Goal: Task Accomplishment & Management: Manage account settings

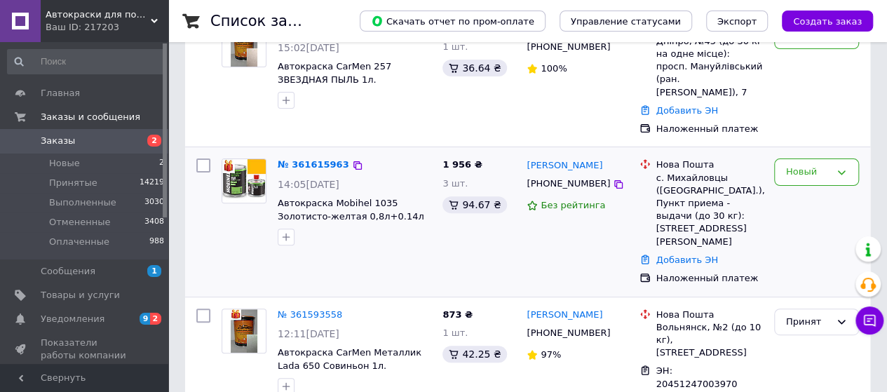
scroll to position [70, 0]
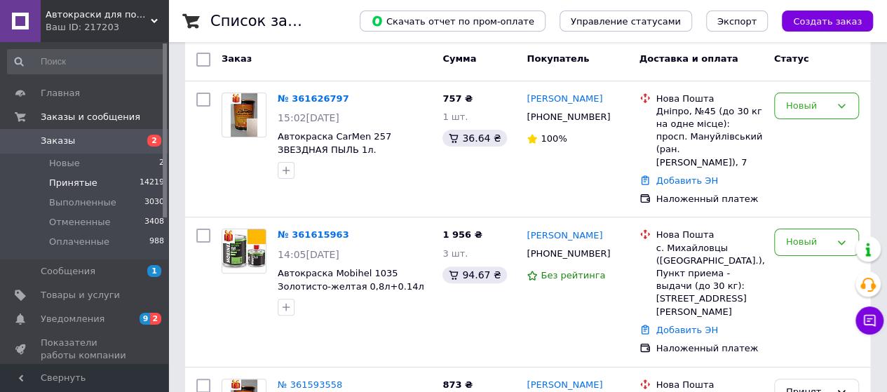
click at [89, 184] on span "Принятые" at bounding box center [73, 183] width 48 height 13
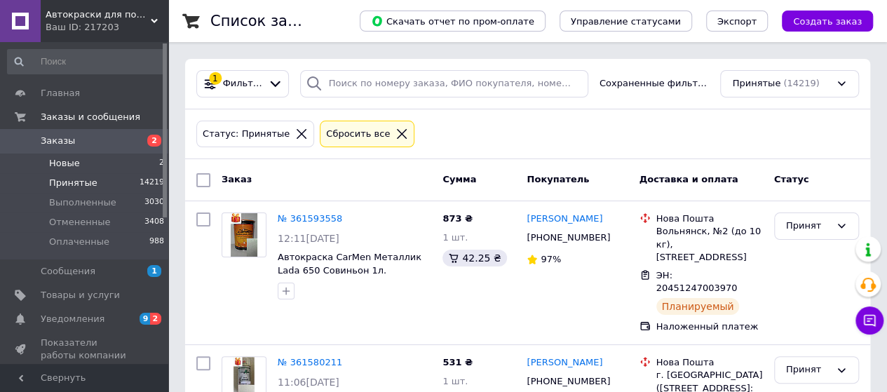
click at [69, 163] on span "Новые" at bounding box center [64, 163] width 31 height 13
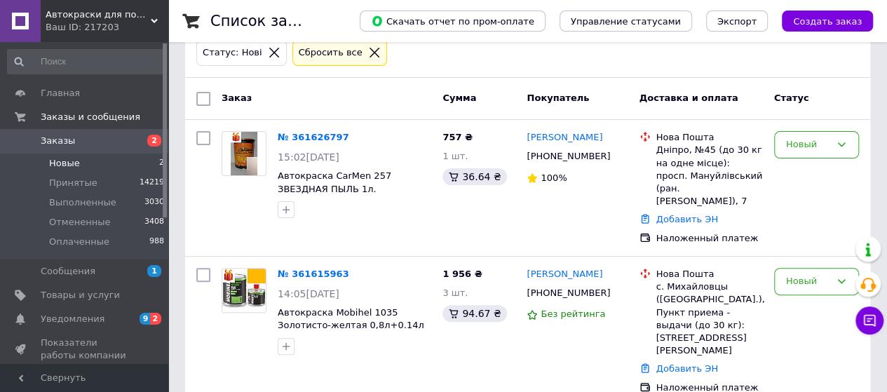
scroll to position [84, 0]
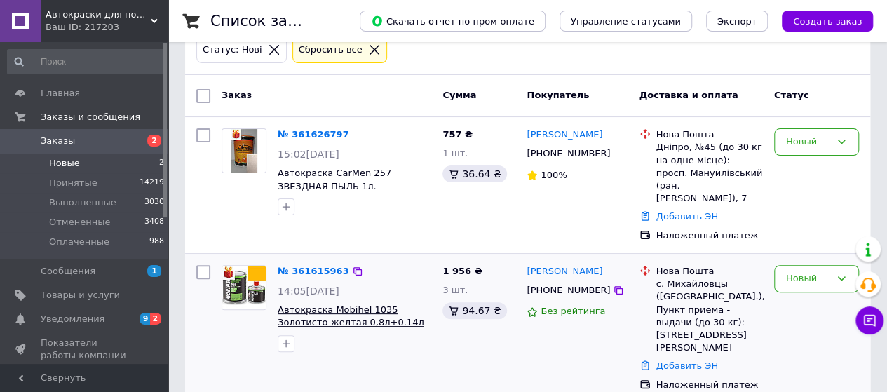
click at [353, 304] on span "Автокраска Mobihel 1035 Золотисто-желтая 0,8л+0.14л отвердитель(6:1) акриловая …" at bounding box center [351, 329] width 147 height 50
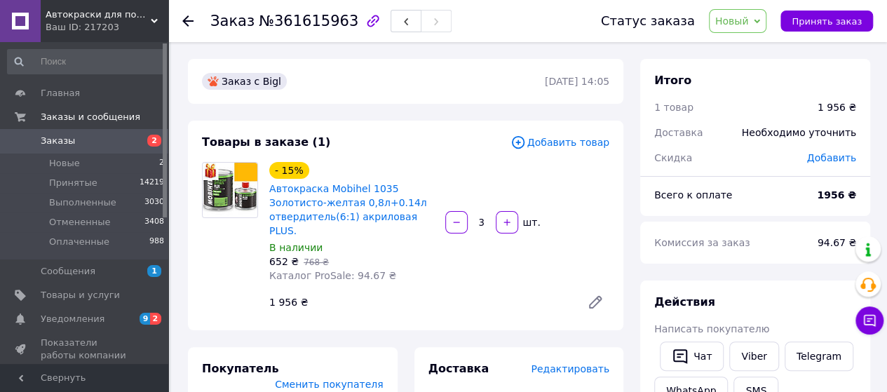
click at [177, 25] on div "Заказ №361615963 Статус заказа Новый Принят Выполнен Отменен Оплаченный Принять…" at bounding box center [527, 21] width 719 height 42
click at [187, 23] on icon at bounding box center [187, 20] width 11 height 11
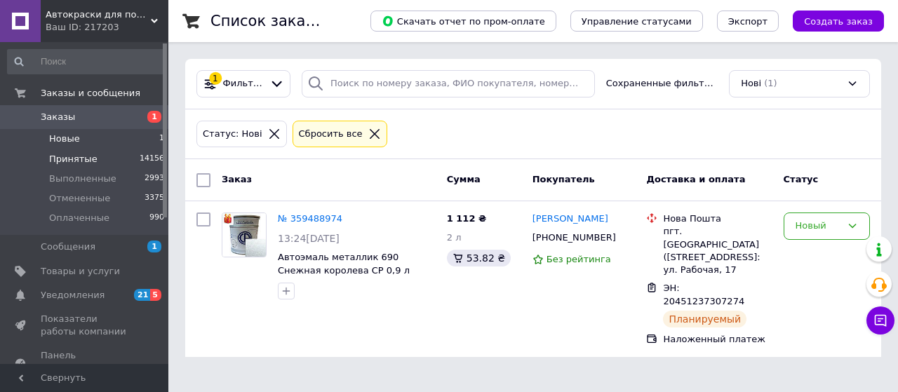
click at [79, 156] on span "Принятые" at bounding box center [73, 159] width 48 height 13
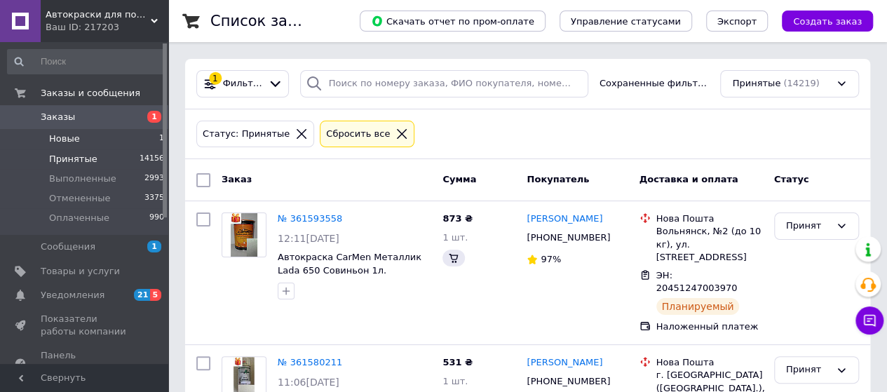
click at [60, 137] on span "Новые" at bounding box center [64, 139] width 31 height 13
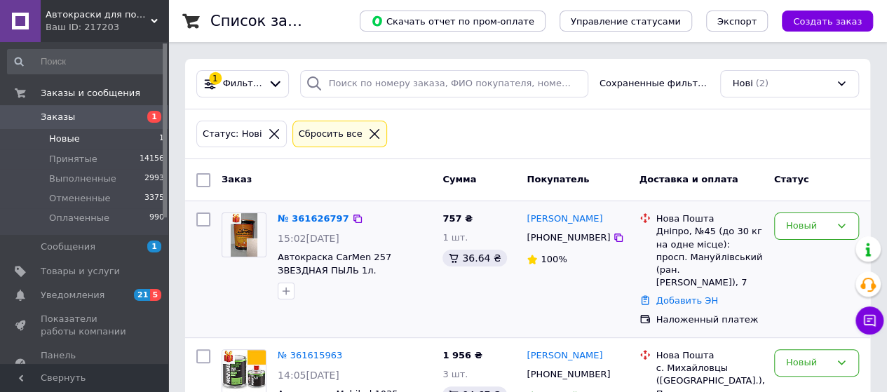
click at [401, 248] on div "№ 361626797 15:02, 12.09.2025 Автокраска CarMen 257 ЗВЕЗДНАЯ ПЫЛЬ 1л." at bounding box center [354, 256] width 165 height 98
click at [379, 257] on span "Автокраска CarMen 257 ЗВЕЗДНАЯ ПЫЛЬ 1л." at bounding box center [335, 264] width 114 height 24
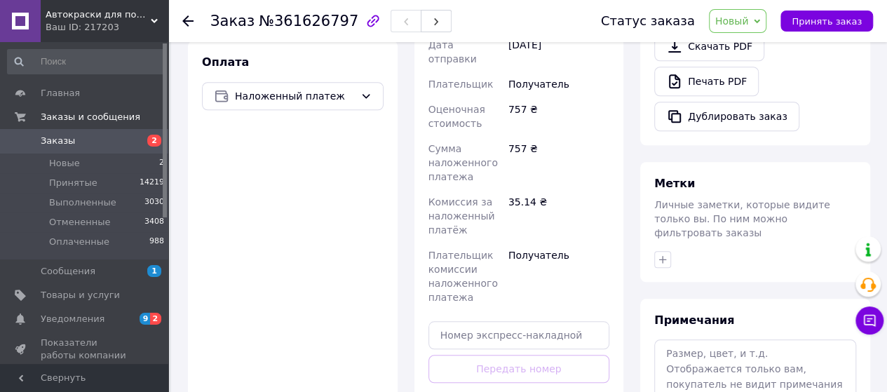
scroll to position [631, 0]
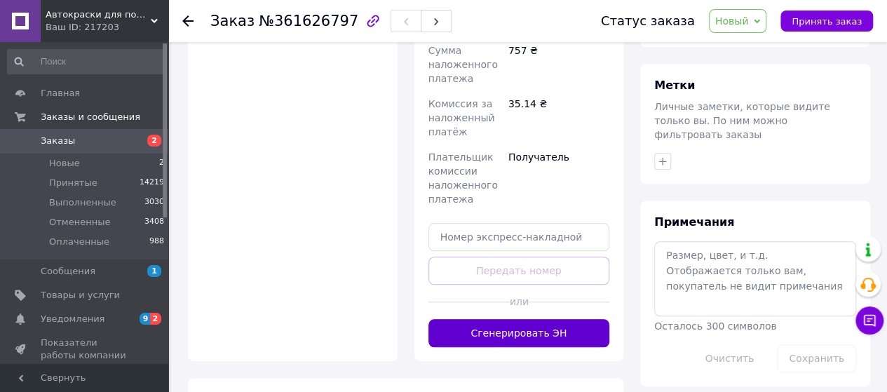
click at [534, 319] on button "Сгенерировать ЭН" at bounding box center [519, 333] width 182 height 28
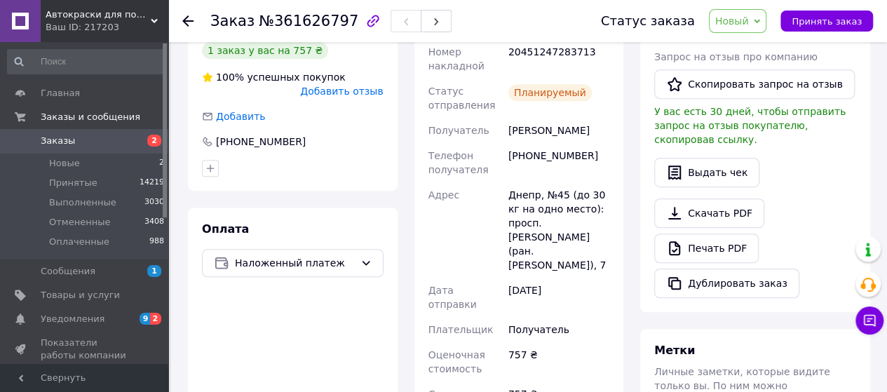
scroll to position [210, 0]
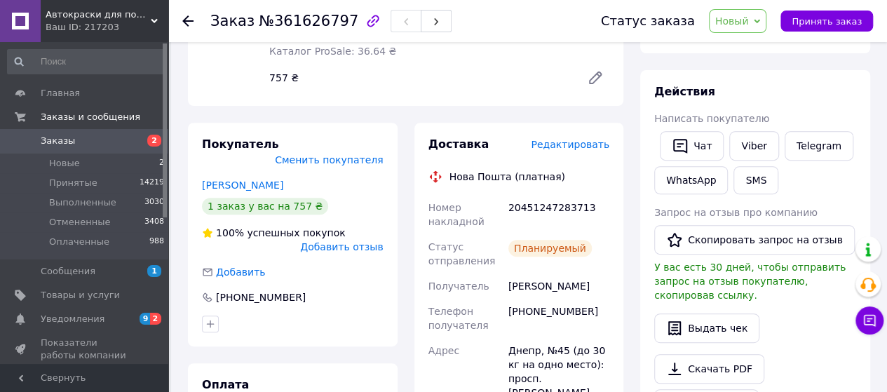
click at [194, 22] on div at bounding box center [196, 21] width 28 height 42
click at [185, 18] on icon at bounding box center [187, 20] width 11 height 11
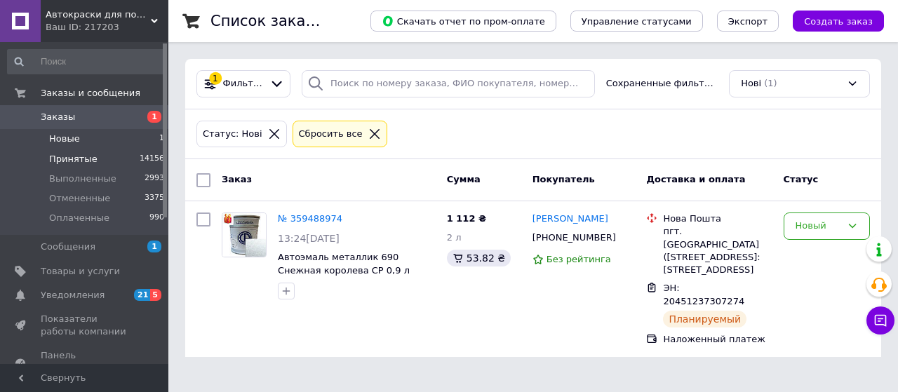
click at [58, 153] on span "Принятые" at bounding box center [73, 159] width 48 height 13
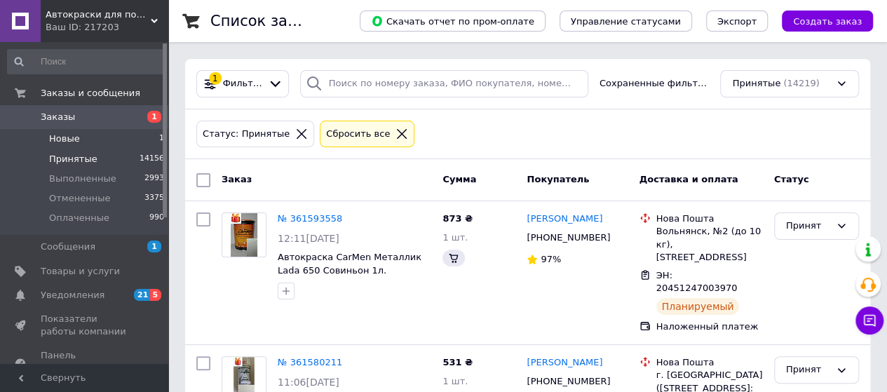
click at [59, 137] on span "Новые" at bounding box center [64, 139] width 31 height 13
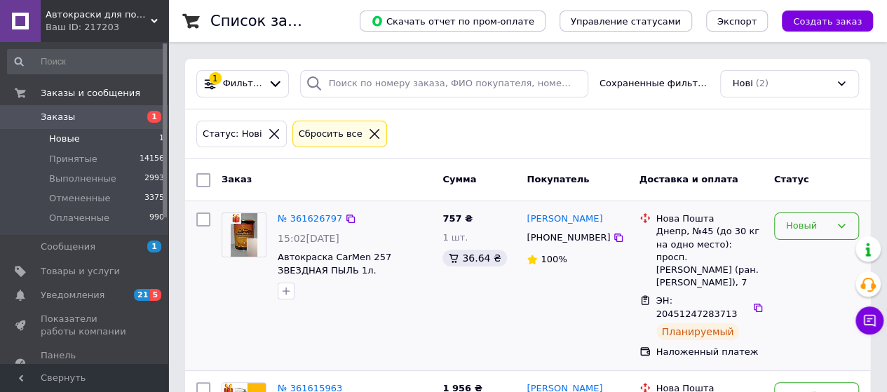
click at [808, 225] on div "Новый" at bounding box center [808, 226] width 44 height 15
click at [798, 257] on li "Принят" at bounding box center [816, 256] width 83 height 26
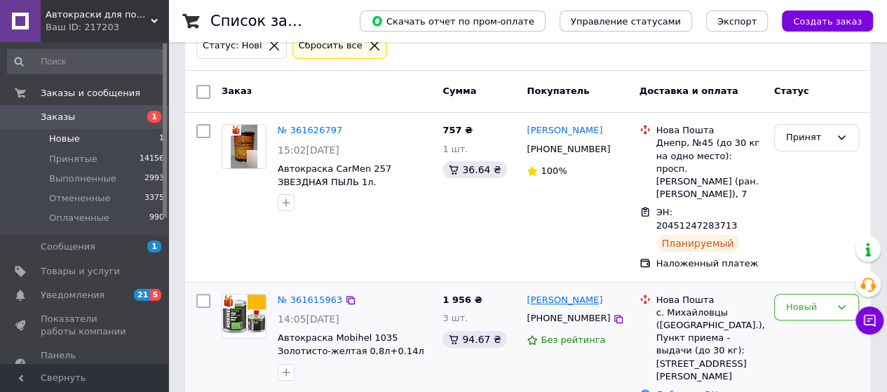
scroll to position [104, 0]
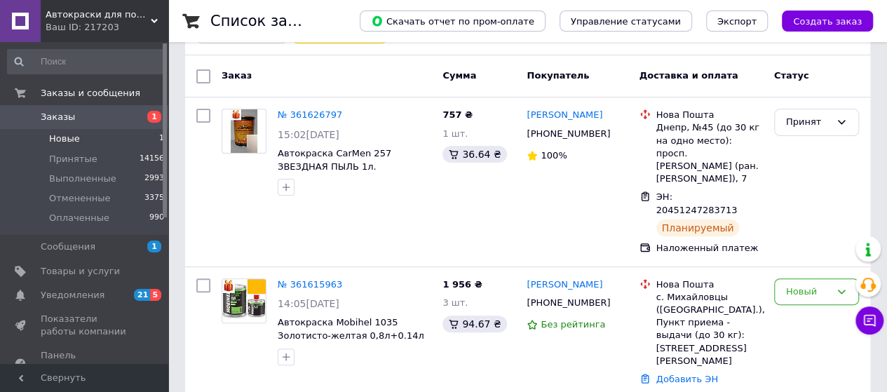
click at [70, 137] on span "Новые" at bounding box center [64, 139] width 31 height 13
click at [56, 212] on span "Оплаченные" at bounding box center [79, 218] width 60 height 13
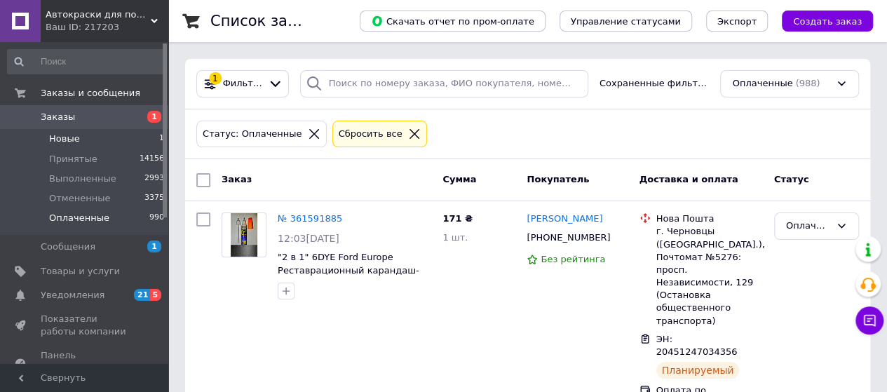
drag, startPoint x: 70, startPoint y: 135, endPoint x: 81, endPoint y: 138, distance: 10.9
click at [75, 137] on span "Новые" at bounding box center [64, 139] width 31 height 13
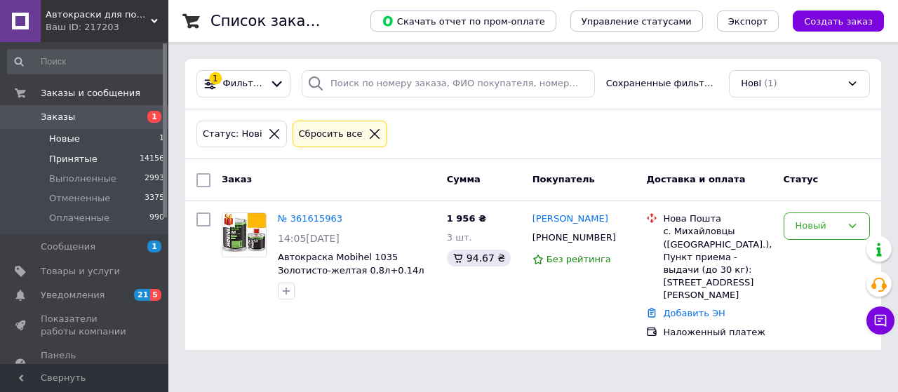
click at [81, 150] on li "Принятые 14156" at bounding box center [86, 159] width 173 height 20
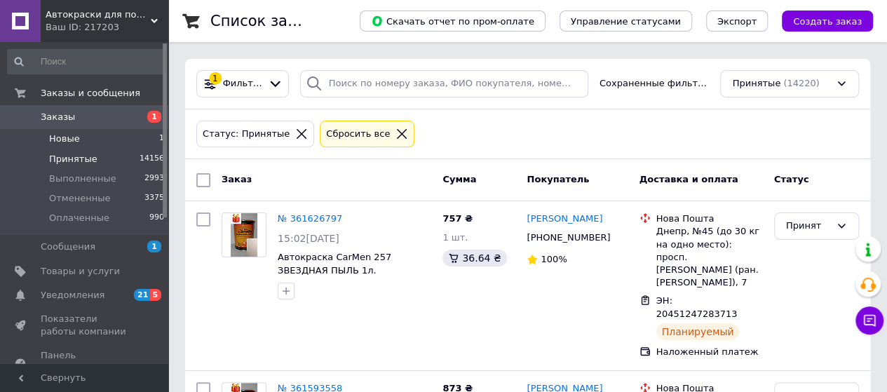
click at [67, 141] on span "Новые" at bounding box center [64, 139] width 31 height 13
